Goal: Information Seeking & Learning: Compare options

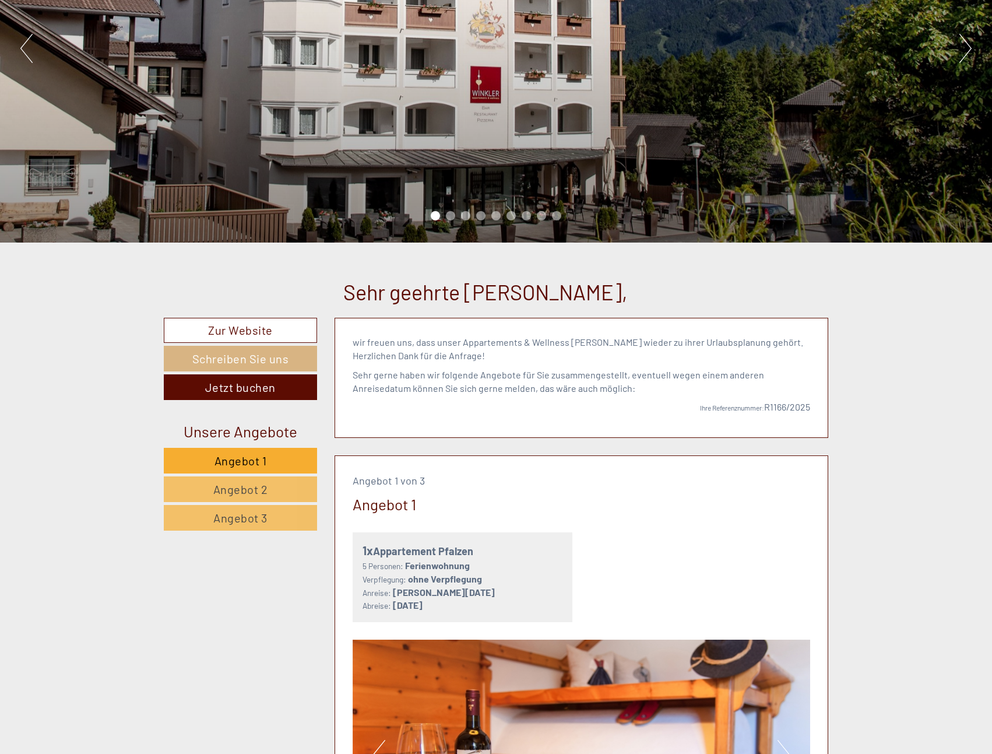
scroll to position [291, 0]
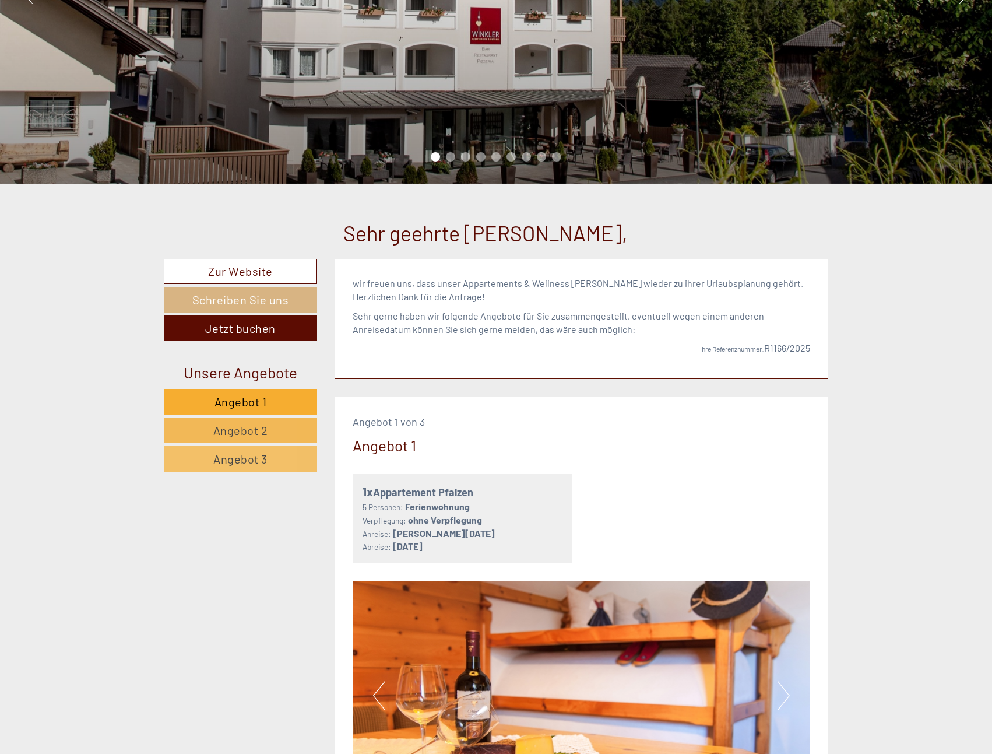
click at [215, 425] on span "Angebot 2" at bounding box center [240, 430] width 55 height 14
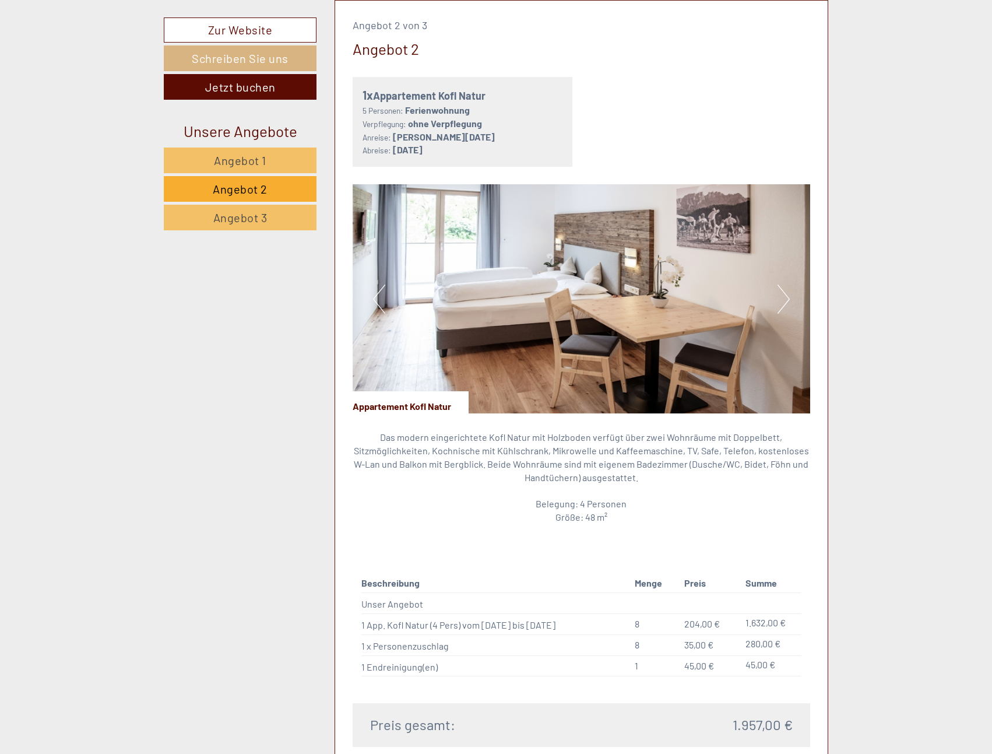
click at [240, 231] on div "Unsere Angebote Angebot 1 Angebot 2 Angebot 3" at bounding box center [242, 182] width 156 height 124
click at [237, 222] on span "Angebot 3" at bounding box center [240, 217] width 54 height 14
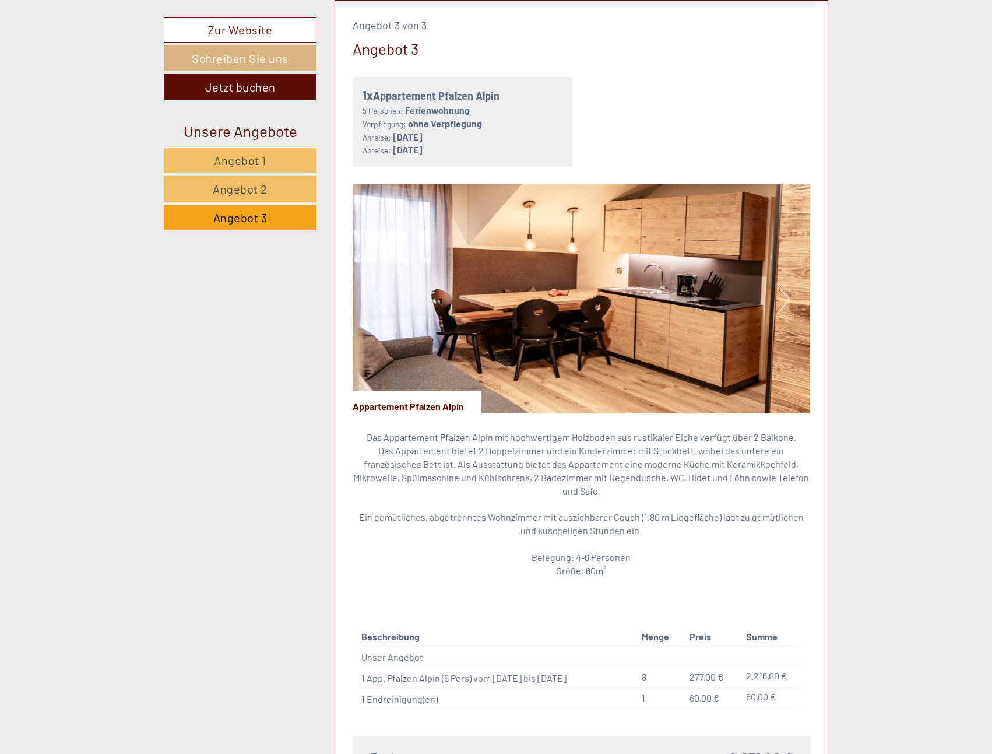
click at [237, 221] on span "Angebot 3" at bounding box center [240, 217] width 54 height 14
click at [233, 220] on span "Angebot 3" at bounding box center [240, 217] width 54 height 14
click at [302, 193] on link "Angebot 2" at bounding box center [240, 189] width 153 height 26
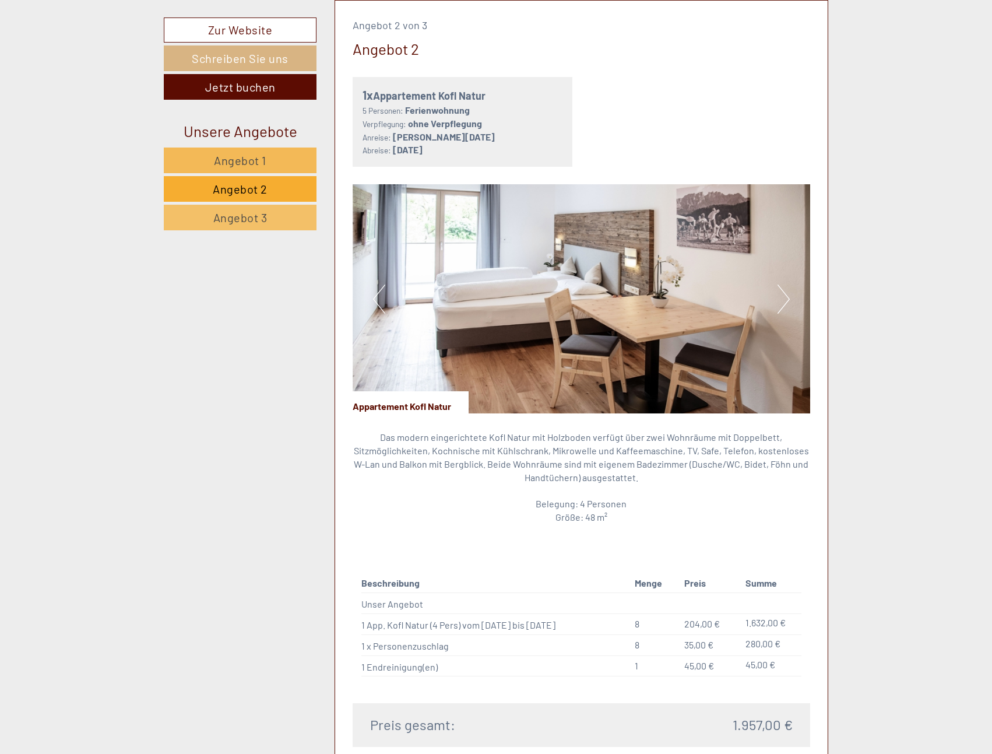
click at [273, 164] on link "Angebot 1" at bounding box center [240, 160] width 153 height 26
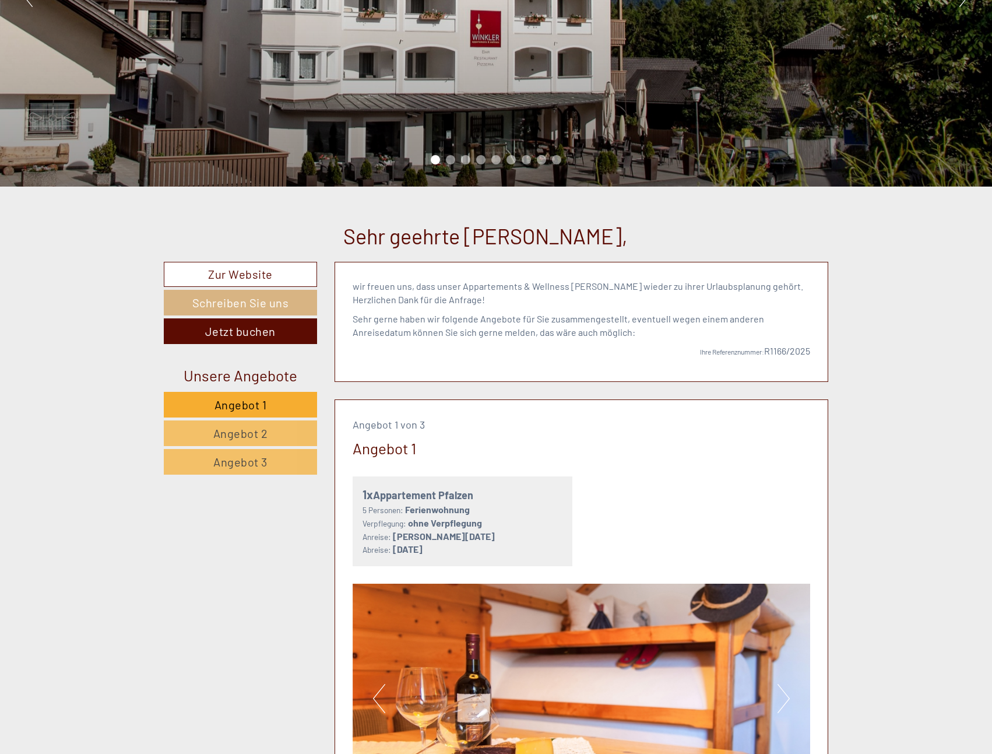
scroll to position [350, 0]
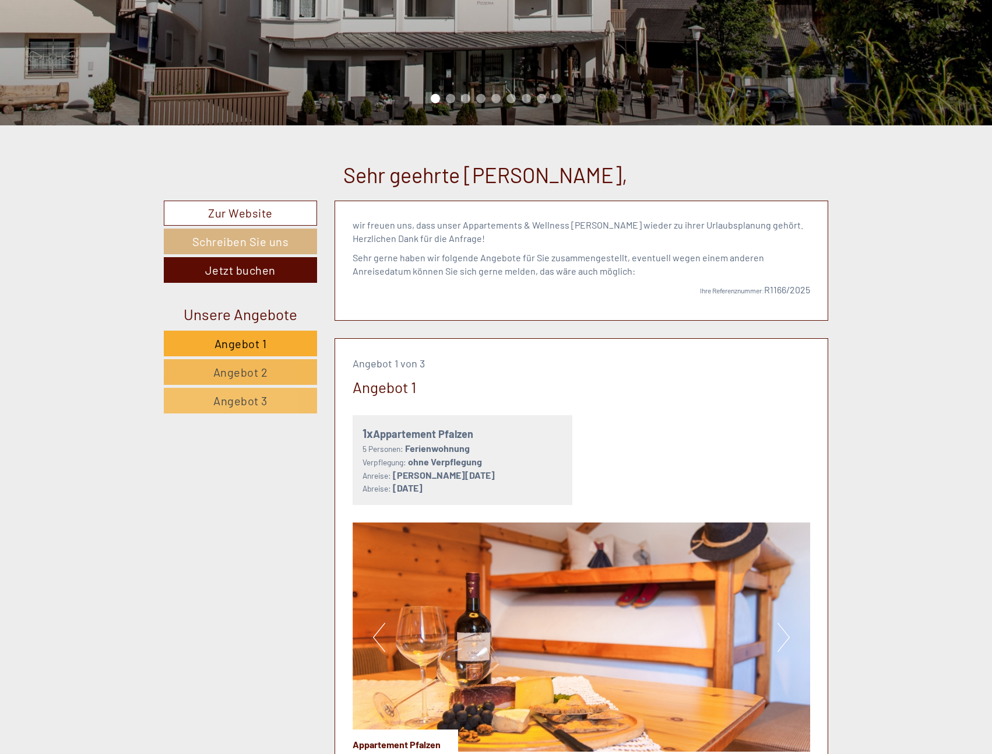
click at [232, 380] on link "Angebot 2" at bounding box center [240, 372] width 153 height 26
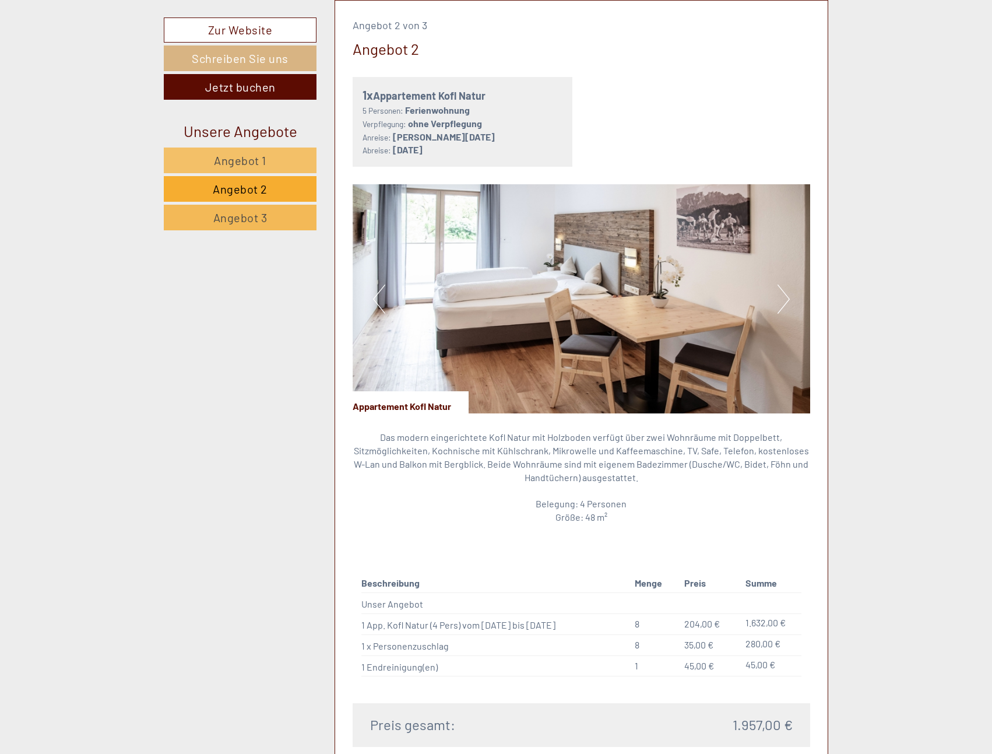
click at [236, 214] on span "Angebot 3" at bounding box center [240, 217] width 54 height 14
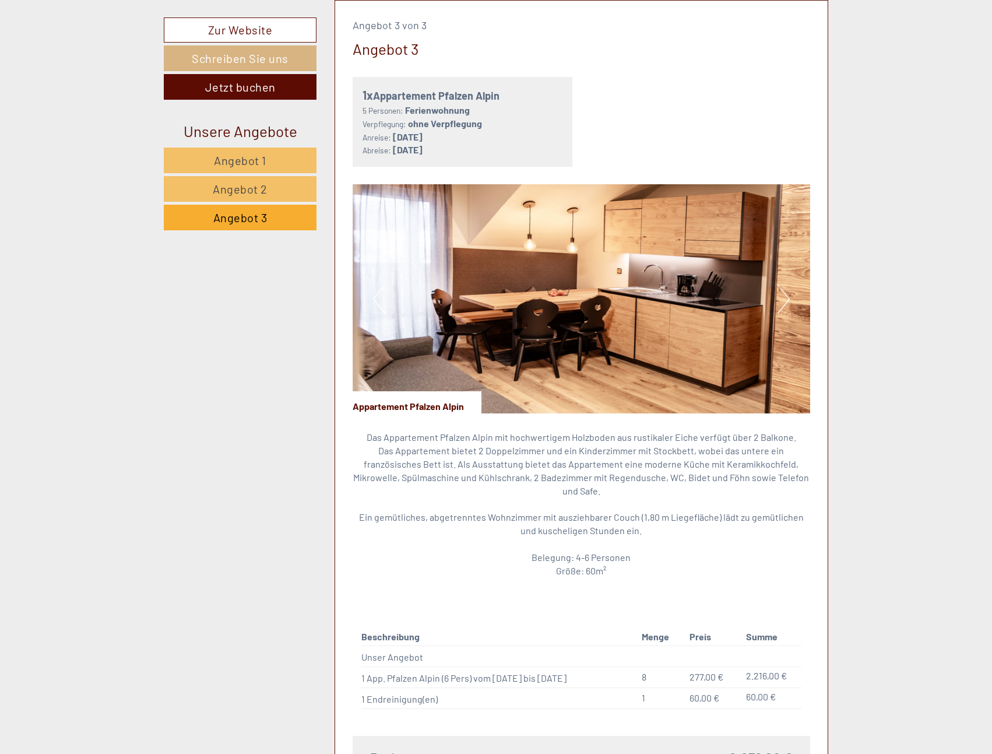
click at [774, 314] on img at bounding box center [582, 298] width 458 height 229
